Goal: Information Seeking & Learning: Learn about a topic

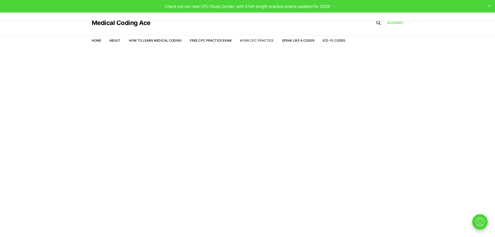
click at [249, 40] on link "More CPC Practice" at bounding box center [257, 40] width 34 height 4
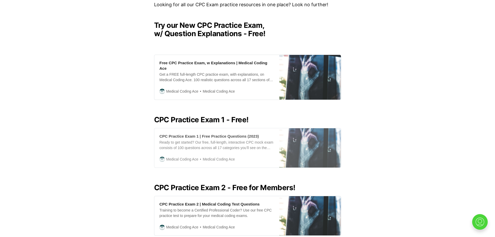
scroll to position [130, 0]
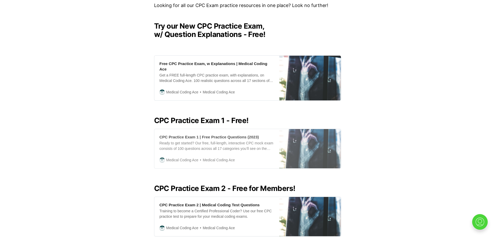
click at [233, 144] on div "Ready to get started? Our free, full-length, interactive CPC mock exam consists…" at bounding box center [217, 145] width 115 height 11
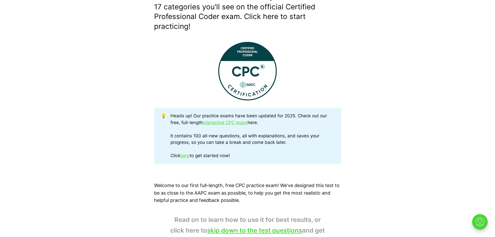
scroll to position [182, 0]
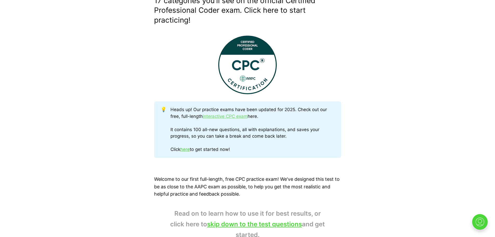
click at [238, 117] on link "interactive CPC exam" at bounding box center [225, 116] width 45 height 5
click at [186, 147] on link "here" at bounding box center [184, 149] width 9 height 5
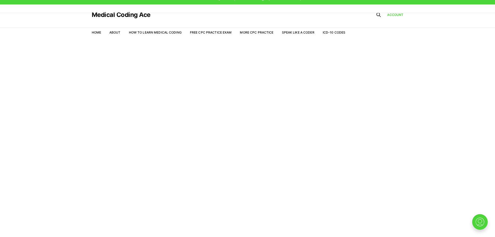
scroll to position [12, 0]
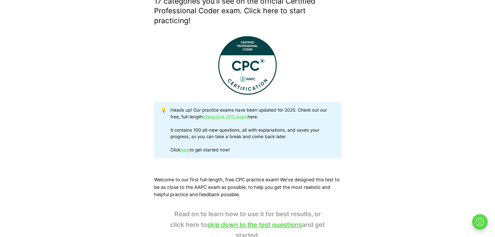
click at [484, 221] on img at bounding box center [480, 221] width 17 height 17
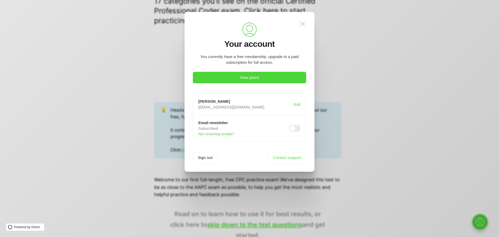
click at [303, 22] on icon ".a{fill:none;stroke:currentColor;stroke-linecap:round;stroke-linejoin:round;str…" at bounding box center [302, 23] width 11 height 11
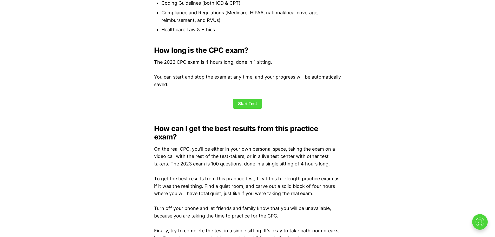
scroll to position [675, 0]
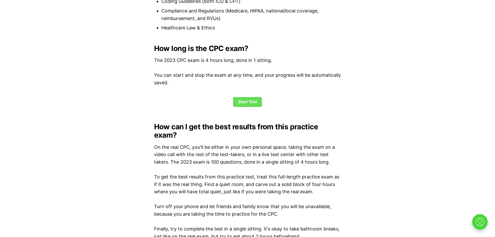
click at [245, 103] on link "Start Test" at bounding box center [247, 102] width 29 height 10
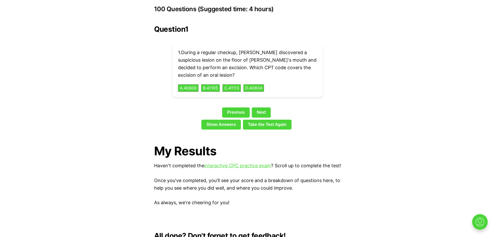
scroll to position [1165, 0]
